Goal: Check status: Check status

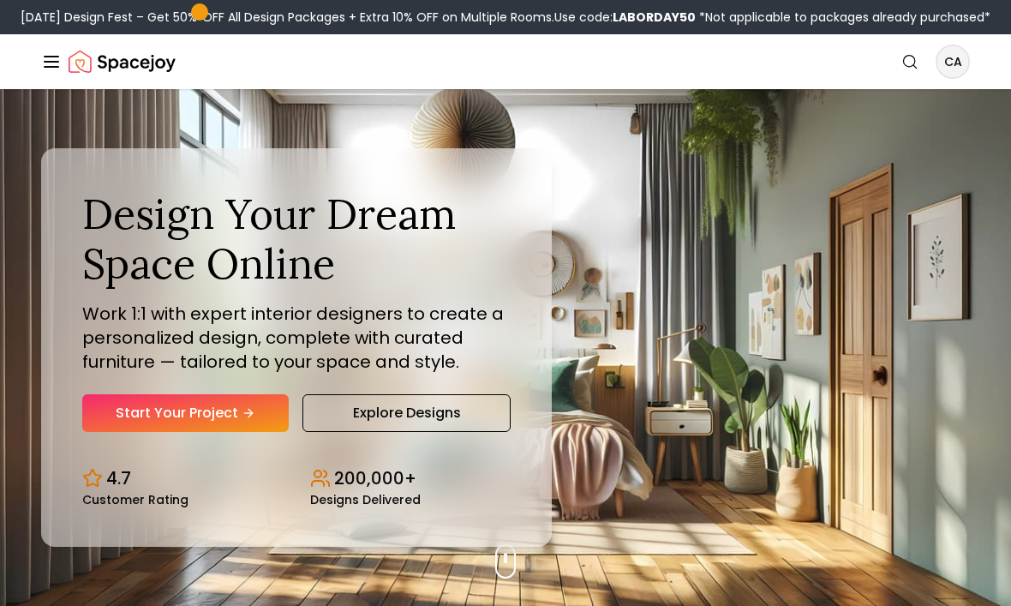
click at [51, 65] on icon "Global" at bounding box center [51, 61] width 21 height 21
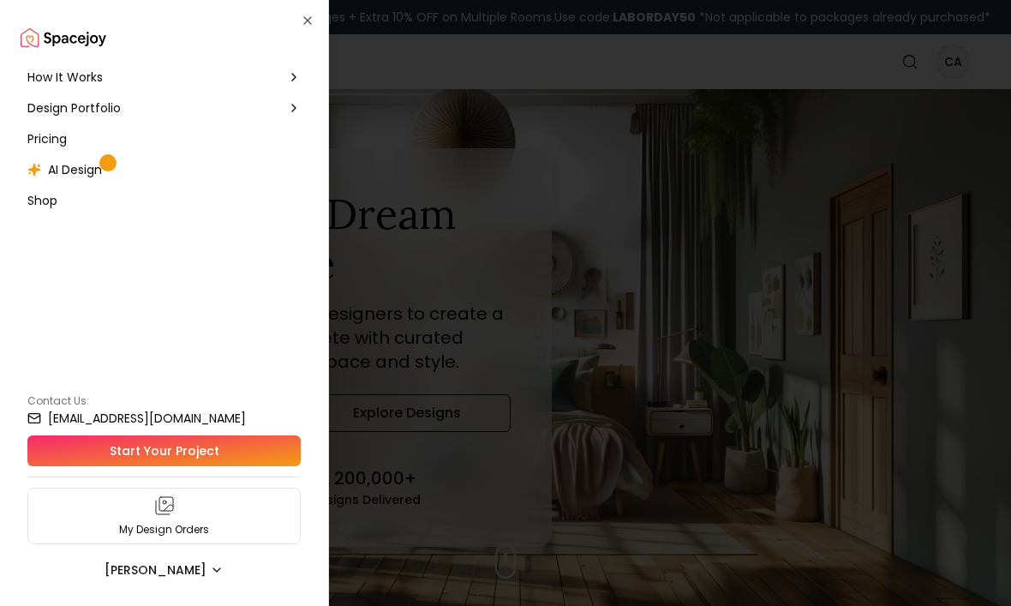
click at [74, 115] on span "Design Portfolio" at bounding box center [73, 107] width 93 height 17
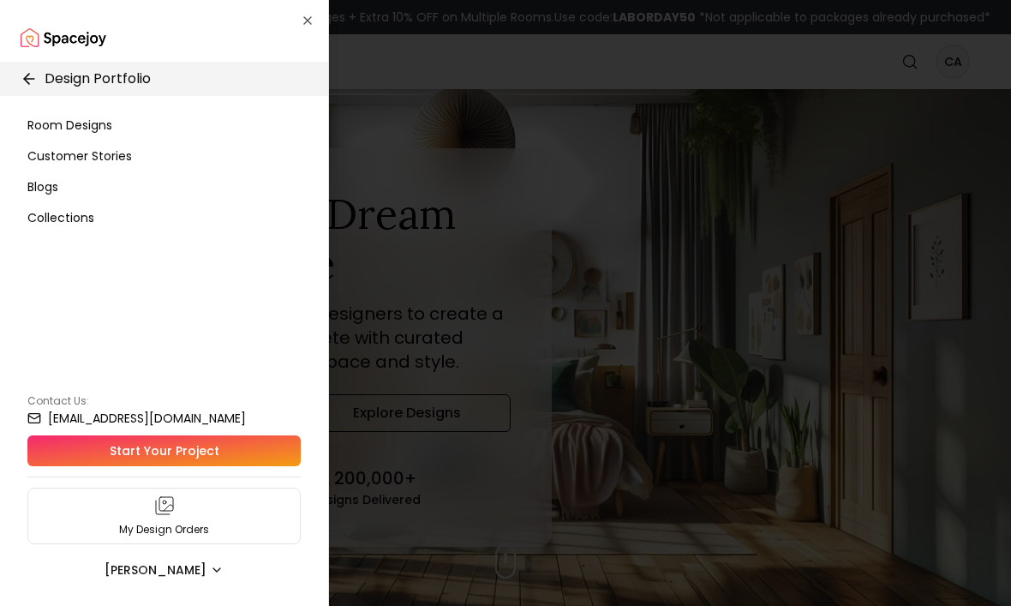
click at [52, 119] on span "Room Designs" at bounding box center [69, 125] width 85 height 17
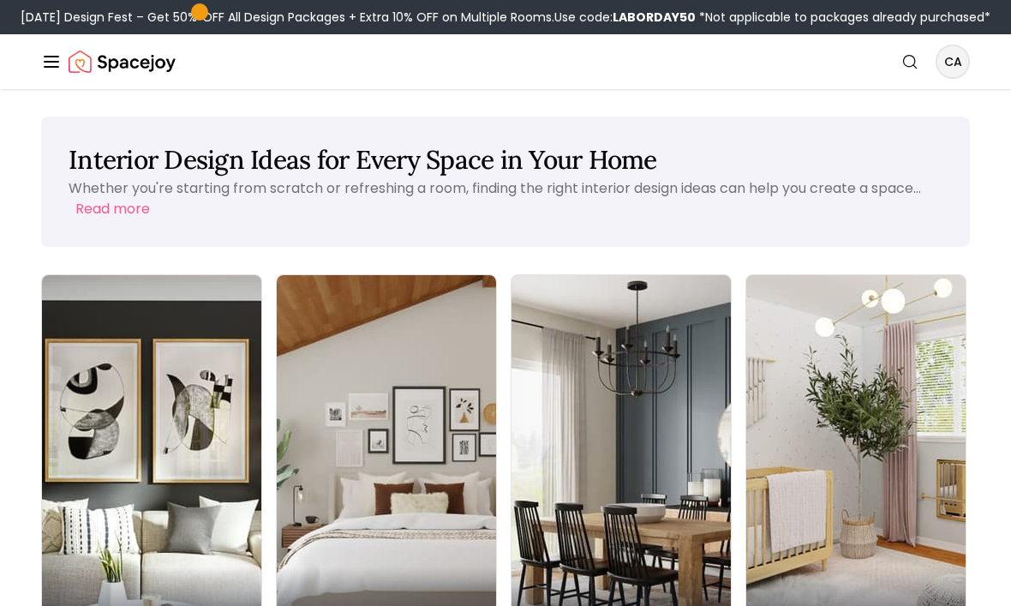
click at [54, 65] on icon "Global" at bounding box center [51, 61] width 21 height 21
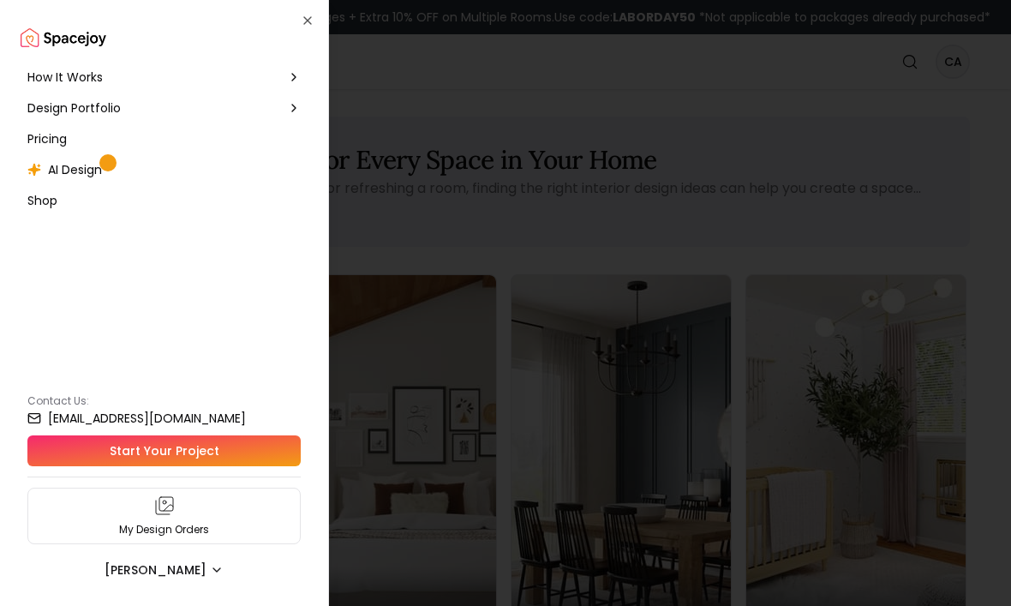
click at [248, 523] on div "My Design Orders" at bounding box center [163, 516] width 273 height 57
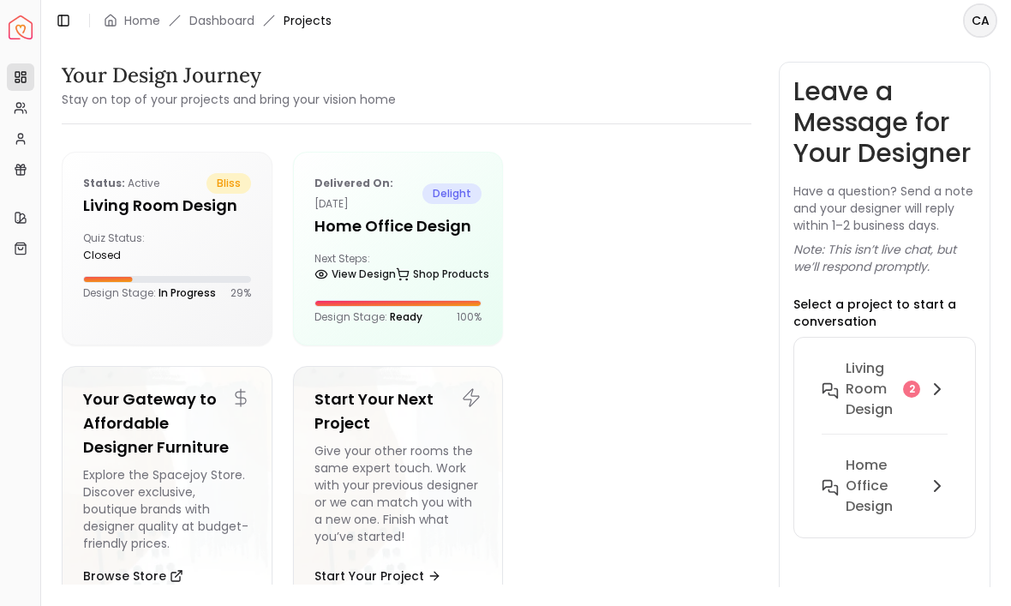
click at [191, 219] on div "Status: active bliss Living Room design Quiz Status: closed Design Stage: In Pr…" at bounding box center [167, 237] width 209 height 168
